Goal: Task Accomplishment & Management: Complete application form

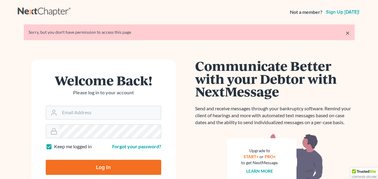
type input "[EMAIL_ADDRESS][DOMAIN_NAME]"
click at [99, 165] on input "Log In" at bounding box center [104, 167] width 116 height 15
type input "Thinking..."
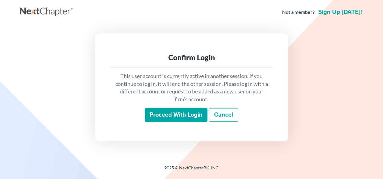
click at [177, 110] on input "Proceed with login" at bounding box center [176, 115] width 63 height 14
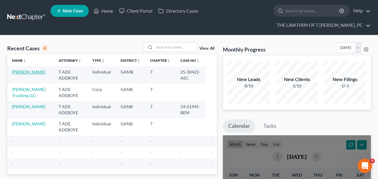
click at [18, 72] on link "[PERSON_NAME]" at bounding box center [28, 71] width 33 height 5
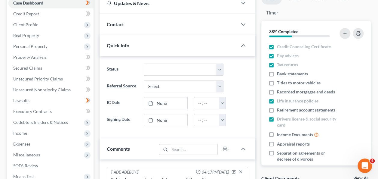
scroll to position [88, 0]
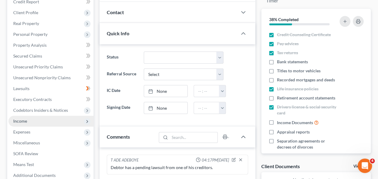
click at [86, 118] on icon at bounding box center [87, 121] width 7 height 7
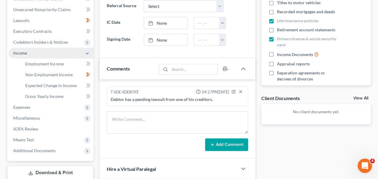
scroll to position [184, 0]
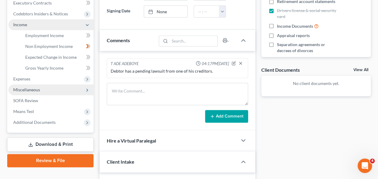
click at [86, 89] on icon at bounding box center [87, 90] width 5 height 5
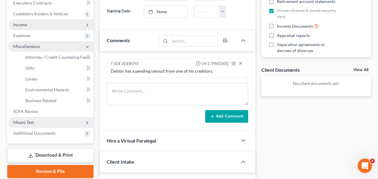
click at [82, 122] on span "Means Test" at bounding box center [50, 122] width 85 height 11
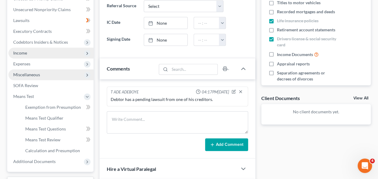
scroll to position [168, 0]
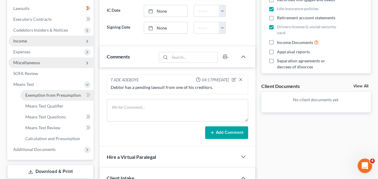
click at [65, 93] on span "Exemption from Presumption" at bounding box center [53, 94] width 56 height 5
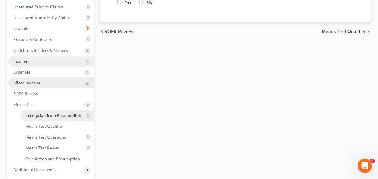
radio input "true"
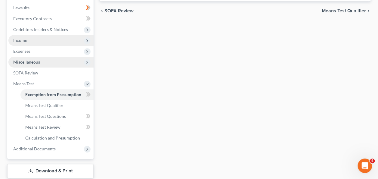
scroll to position [184, 0]
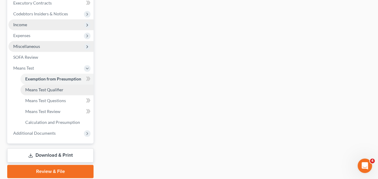
click at [35, 88] on span "Means Test Qualifier" at bounding box center [44, 89] width 38 height 5
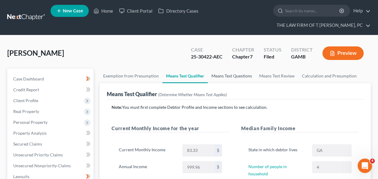
click at [230, 76] on link "Means Test Questions" at bounding box center [232, 76] width 48 height 14
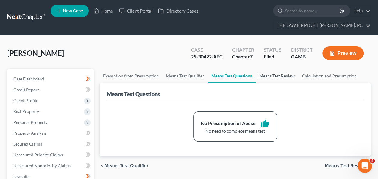
click at [284, 76] on link "Means Test Review" at bounding box center [277, 76] width 42 height 14
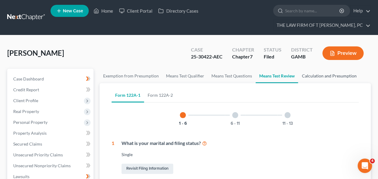
click at [333, 73] on link "Calculation and Presumption" at bounding box center [329, 76] width 62 height 14
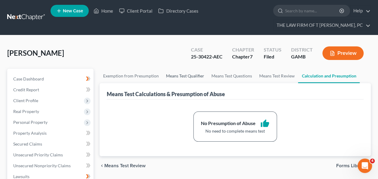
click at [184, 76] on link "Means Test Qualifier" at bounding box center [185, 76] width 45 height 14
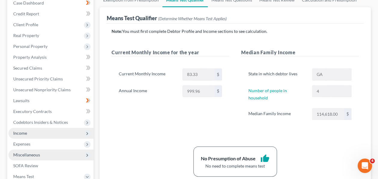
scroll to position [80, 0]
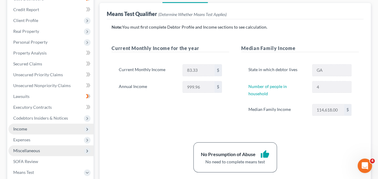
click at [81, 126] on span "Income" at bounding box center [50, 128] width 85 height 11
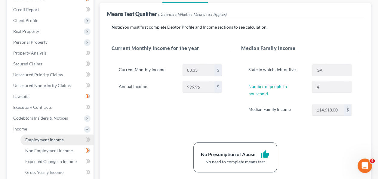
click at [52, 137] on span "Employment Income" at bounding box center [44, 139] width 39 height 5
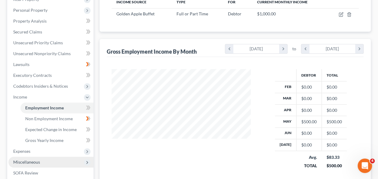
scroll to position [124, 0]
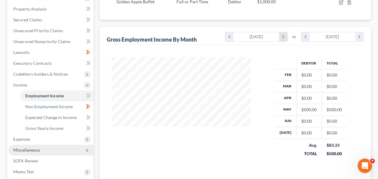
click at [282, 35] on icon "chevron_right" at bounding box center [283, 36] width 8 height 9
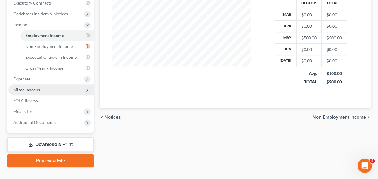
scroll to position [194, 0]
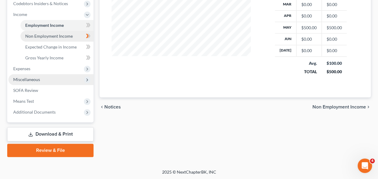
click at [49, 35] on span "Non Employment Income" at bounding box center [49, 35] width 48 height 5
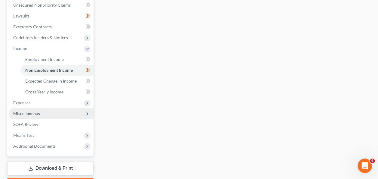
scroll to position [173, 0]
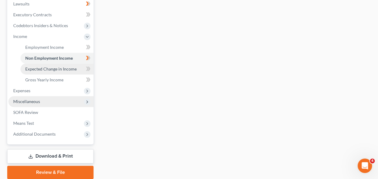
click at [60, 68] on span "Expected Change in Income" at bounding box center [50, 68] width 51 height 5
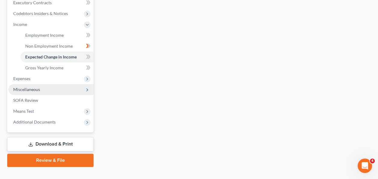
scroll to position [194, 0]
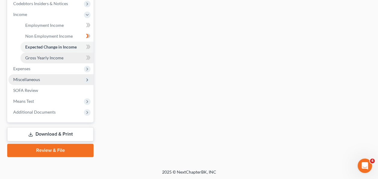
click at [55, 55] on span "Gross Yearly Income" at bounding box center [44, 57] width 38 height 5
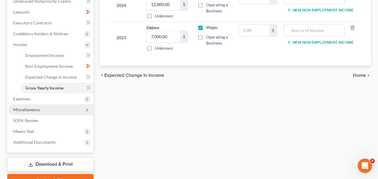
scroll to position [172, 0]
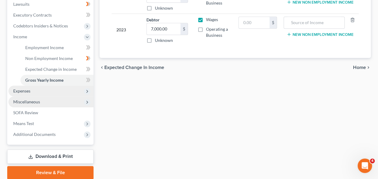
click at [86, 89] on icon at bounding box center [87, 91] width 5 height 5
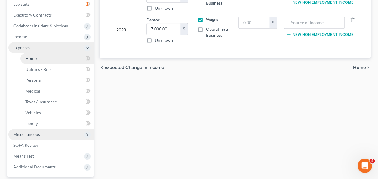
click at [56, 57] on link "Home" at bounding box center [56, 58] width 73 height 11
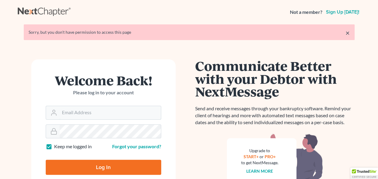
type input "[EMAIL_ADDRESS][DOMAIN_NAME]"
click at [99, 163] on input "Log In" at bounding box center [104, 167] width 116 height 15
type input "Thinking..."
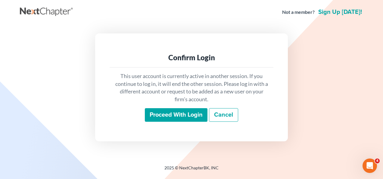
click at [176, 111] on input "Proceed with login" at bounding box center [176, 115] width 63 height 14
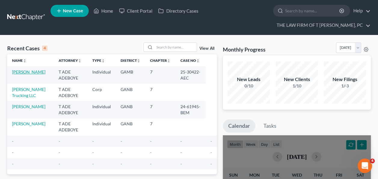
click at [19, 70] on link "[PERSON_NAME]" at bounding box center [28, 71] width 33 height 5
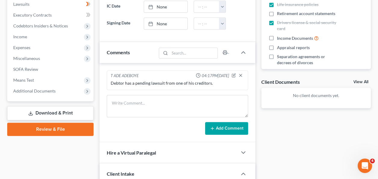
scroll to position [176, 0]
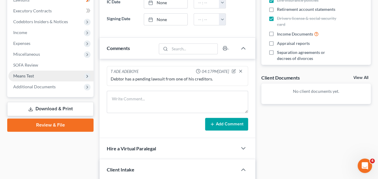
click at [27, 73] on span "Means Test" at bounding box center [23, 75] width 21 height 5
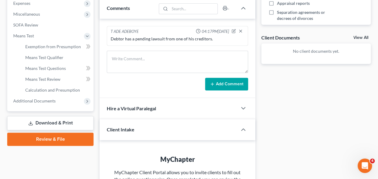
scroll to position [229, 0]
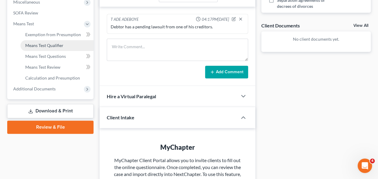
click at [44, 44] on span "Means Test Qualifier" at bounding box center [44, 45] width 38 height 5
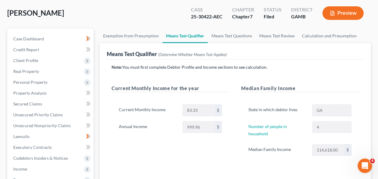
scroll to position [56, 0]
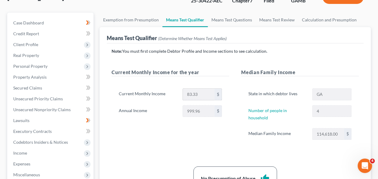
click at [218, 92] on div "$" at bounding box center [218, 94] width 7 height 11
click at [219, 92] on div "$" at bounding box center [218, 94] width 7 height 11
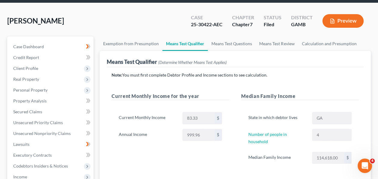
scroll to position [4, 0]
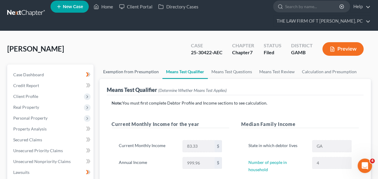
click at [138, 69] on link "Exemption from Presumption" at bounding box center [131, 71] width 63 height 14
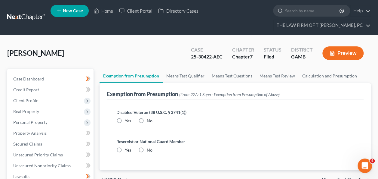
radio input "true"
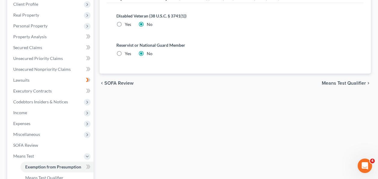
scroll to position [100, 0]
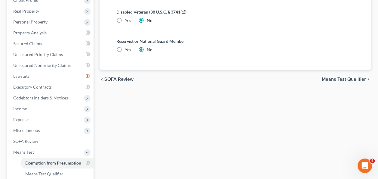
click at [346, 77] on span "Means Test Qualifier" at bounding box center [344, 79] width 44 height 5
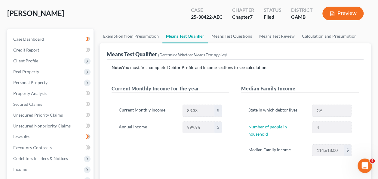
scroll to position [68, 0]
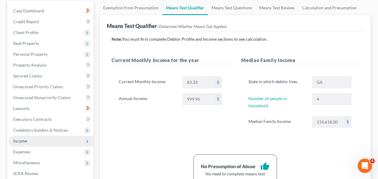
click at [88, 140] on icon at bounding box center [87, 141] width 5 height 5
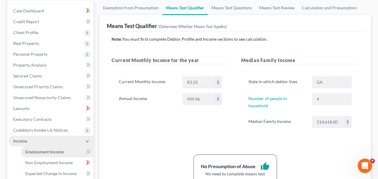
click at [57, 149] on span "Employment Income" at bounding box center [44, 151] width 39 height 5
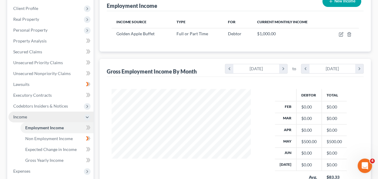
scroll to position [116, 0]
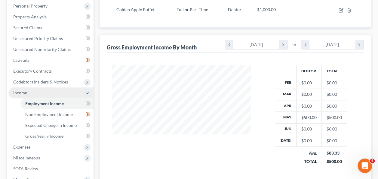
click at [312, 81] on div "$0.00" at bounding box center [309, 83] width 15 height 6
click at [304, 81] on div "$0.00" at bounding box center [309, 83] width 15 height 6
click at [282, 45] on icon "chevron_right" at bounding box center [283, 44] width 8 height 9
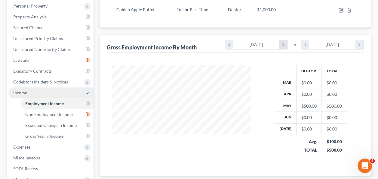
scroll to position [300961, 300906]
click at [311, 80] on div "$0.00" at bounding box center [309, 83] width 15 height 6
click at [230, 42] on icon "chevron_left" at bounding box center [229, 44] width 8 height 9
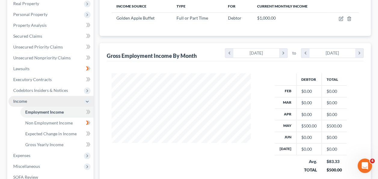
scroll to position [76, 0]
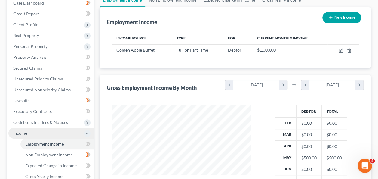
click at [311, 122] on div "$0.00" at bounding box center [309, 123] width 15 height 6
click at [303, 120] on div "$0.00" at bounding box center [309, 123] width 15 height 6
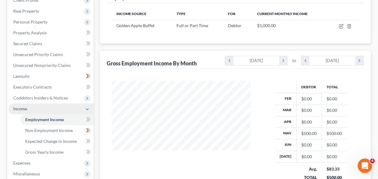
scroll to position [88, 0]
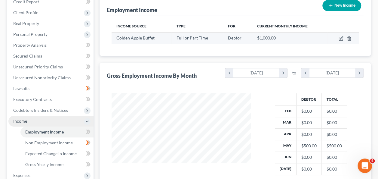
click at [279, 37] on div "$1,000.00" at bounding box center [290, 38] width 66 height 6
click at [274, 37] on span "$1,000.00" at bounding box center [266, 37] width 19 height 5
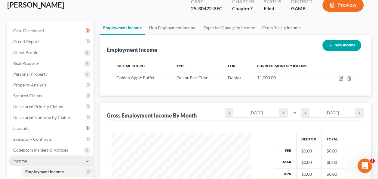
scroll to position [36, 0]
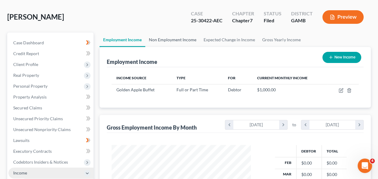
click at [173, 42] on link "Non Employment Income" at bounding box center [172, 40] width 55 height 14
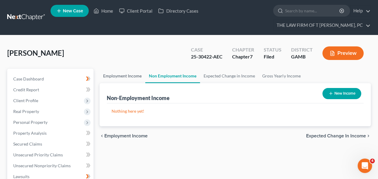
click at [133, 76] on link "Employment Income" at bounding box center [123, 76] width 46 height 14
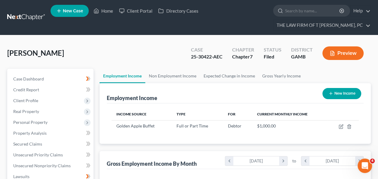
scroll to position [107, 151]
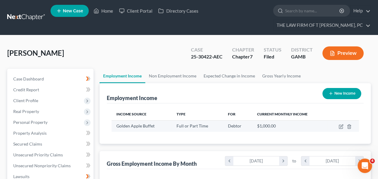
click at [281, 124] on div "$1,000.00" at bounding box center [290, 126] width 66 height 6
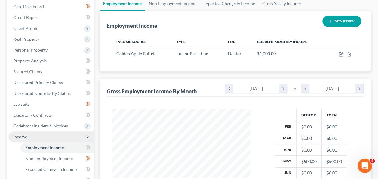
scroll to position [88, 0]
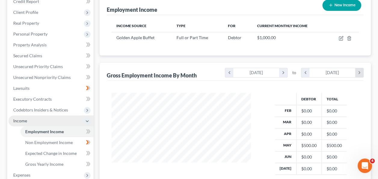
click at [359, 69] on icon "chevron_right" at bounding box center [360, 72] width 8 height 9
click at [226, 71] on icon "chevron_left" at bounding box center [229, 72] width 8 height 9
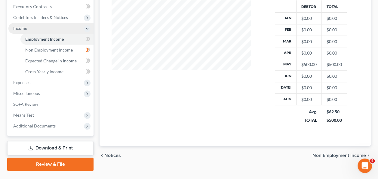
scroll to position [185, 0]
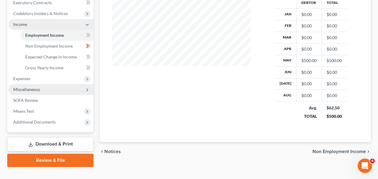
click at [87, 90] on icon at bounding box center [87, 89] width 5 height 5
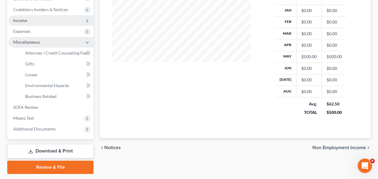
scroll to position [205, 0]
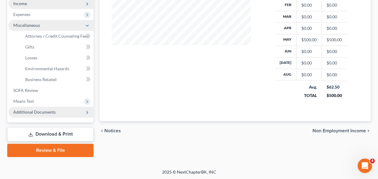
click at [88, 110] on icon at bounding box center [87, 112] width 5 height 5
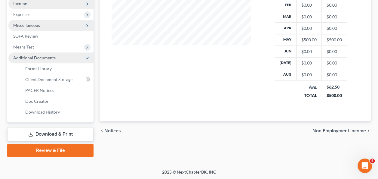
click at [88, 56] on icon at bounding box center [87, 58] width 5 height 5
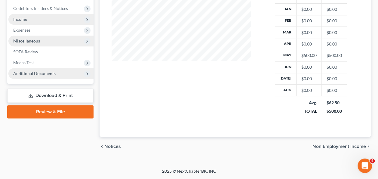
scroll to position [188, 0]
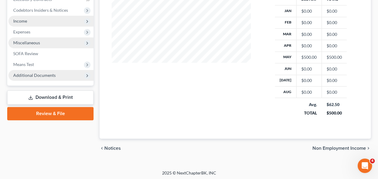
click at [85, 19] on icon at bounding box center [87, 21] width 5 height 5
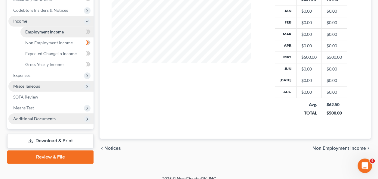
click at [70, 33] on link "Employment Income" at bounding box center [56, 31] width 73 height 11
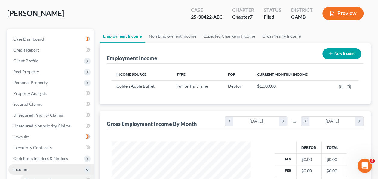
scroll to position [23, 0]
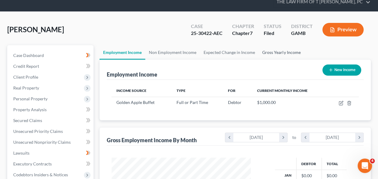
click at [278, 52] on link "Gross Yearly Income" at bounding box center [281, 52] width 45 height 14
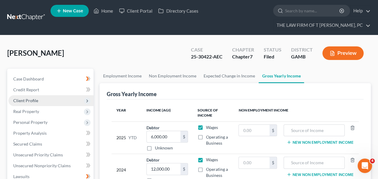
click at [87, 99] on icon at bounding box center [87, 100] width 5 height 5
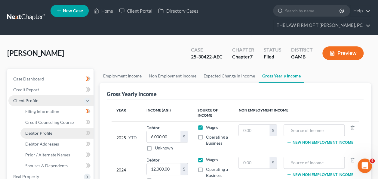
click at [51, 132] on span "Debtor Profile" at bounding box center [38, 132] width 27 height 5
select select "0"
select select "3"
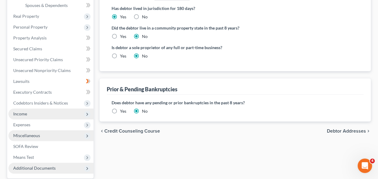
scroll to position [176, 0]
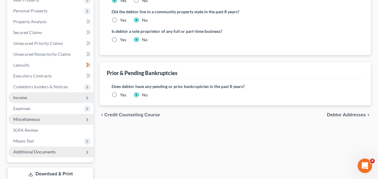
click at [353, 112] on span "Debtor Addresses" at bounding box center [346, 114] width 39 height 5
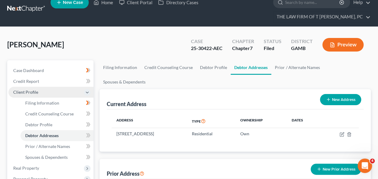
scroll to position [12, 0]
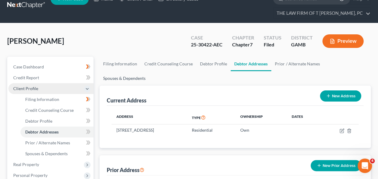
click at [149, 71] on link "Spouses & Dependents" at bounding box center [125, 78] width 50 height 14
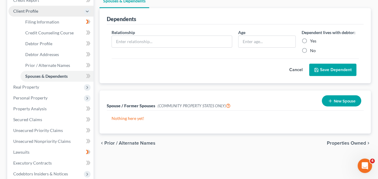
scroll to position [84, 0]
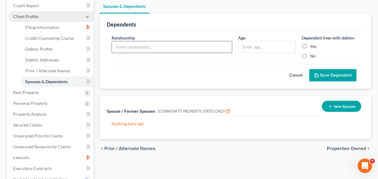
click at [155, 41] on input "text" at bounding box center [172, 46] width 120 height 11
type input "Son"
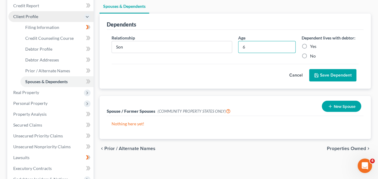
type input "6"
click at [310, 53] on label "No" at bounding box center [313, 56] width 6 height 6
click at [313, 53] on input "No" at bounding box center [315, 55] width 4 height 4
radio input "true"
click at [322, 69] on button "Save Dependent" at bounding box center [332, 75] width 47 height 13
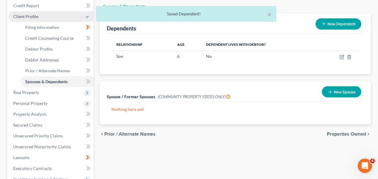
click at [342, 8] on div "× Saved Dependent!" at bounding box center [186, 15] width 378 height 19
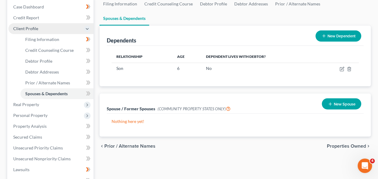
scroll to position [48, 0]
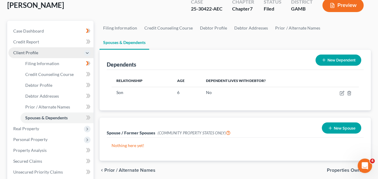
click at [326, 54] on button "New Dependent" at bounding box center [339, 59] width 46 height 11
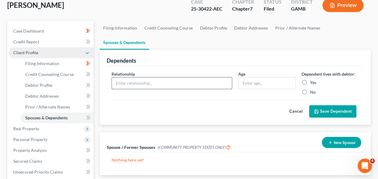
click at [159, 77] on input "text" at bounding box center [172, 82] width 120 height 11
type input "Daughter"
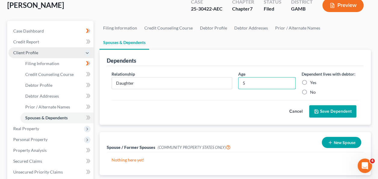
type input "5"
click at [310, 89] on label "No" at bounding box center [313, 92] width 6 height 6
click at [313, 89] on input "No" at bounding box center [315, 91] width 4 height 4
radio input "true"
click at [322, 105] on button "Save Dependent" at bounding box center [332, 111] width 47 height 13
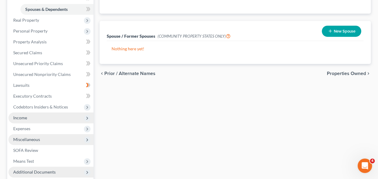
scroll to position [164, 0]
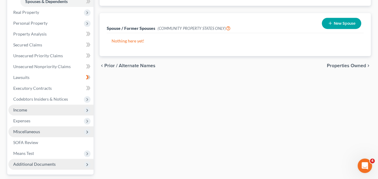
click at [85, 108] on icon at bounding box center [87, 110] width 5 height 5
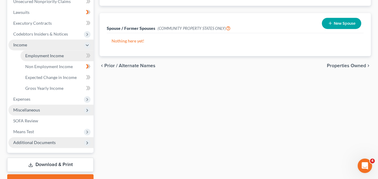
click at [66, 52] on link "Employment Income" at bounding box center [56, 55] width 73 height 11
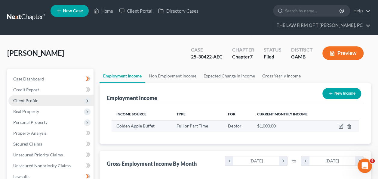
click at [280, 127] on div "$1,000.00" at bounding box center [290, 126] width 66 height 6
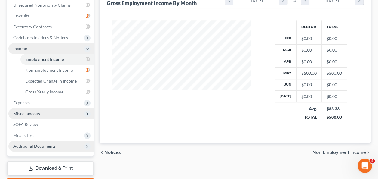
scroll to position [194, 0]
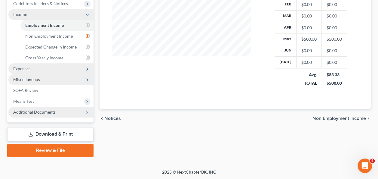
click at [87, 67] on icon at bounding box center [87, 69] width 5 height 5
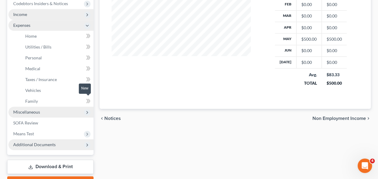
click at [88, 99] on icon at bounding box center [87, 101] width 3 height 4
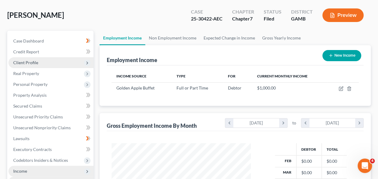
scroll to position [0, 0]
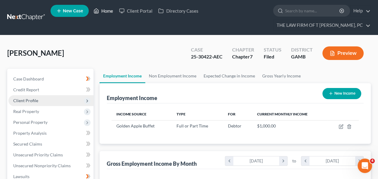
click at [97, 8] on icon at bounding box center [96, 10] width 5 height 7
